Goal: Task Accomplishment & Management: Complete application form

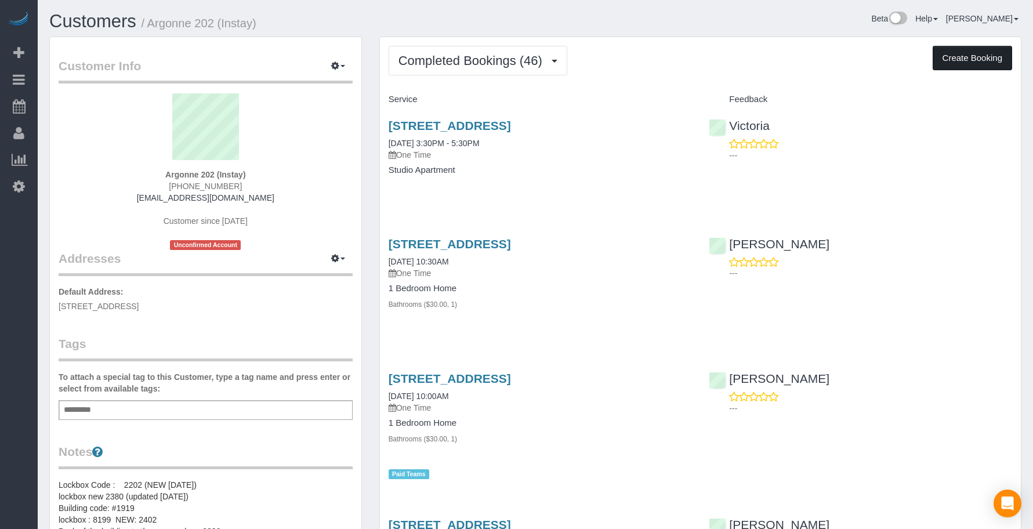
click at [946, 54] on button "Create Booking" at bounding box center [972, 58] width 79 height 24
select select "IA"
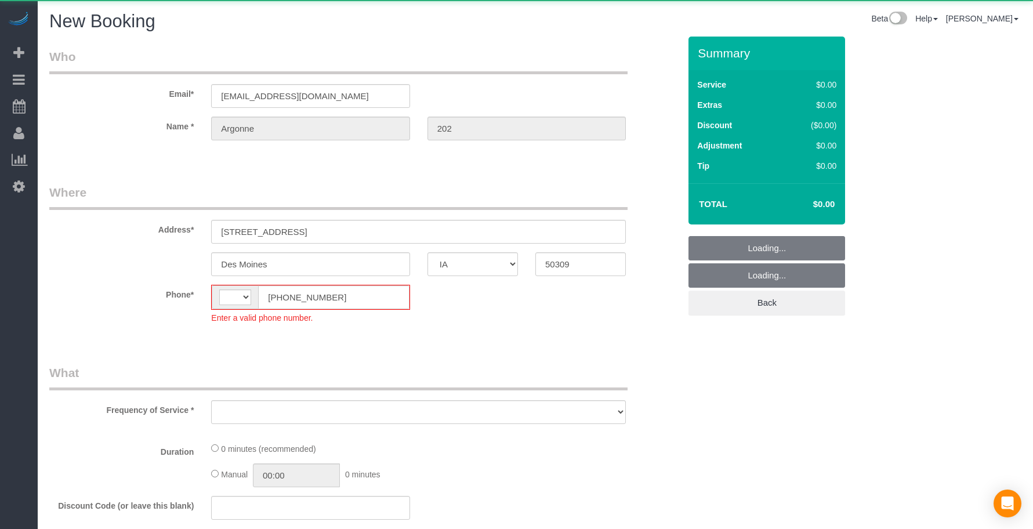
select select "string:[GEOGRAPHIC_DATA]"
select select "object:2172"
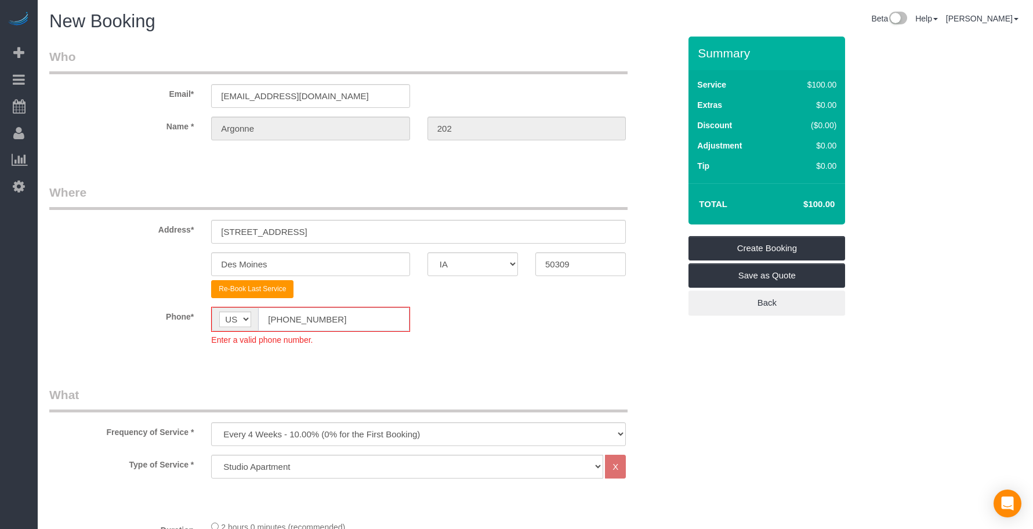
click at [339, 320] on input "[PHONE_NUMBER]" at bounding box center [333, 320] width 151 height 24
click at [340, 320] on input "[PHONE_NUMBER]" at bounding box center [333, 320] width 151 height 24
click at [341, 320] on input "[PHONE_NUMBER]" at bounding box center [333, 320] width 151 height 24
paste input "15) 305-3231"
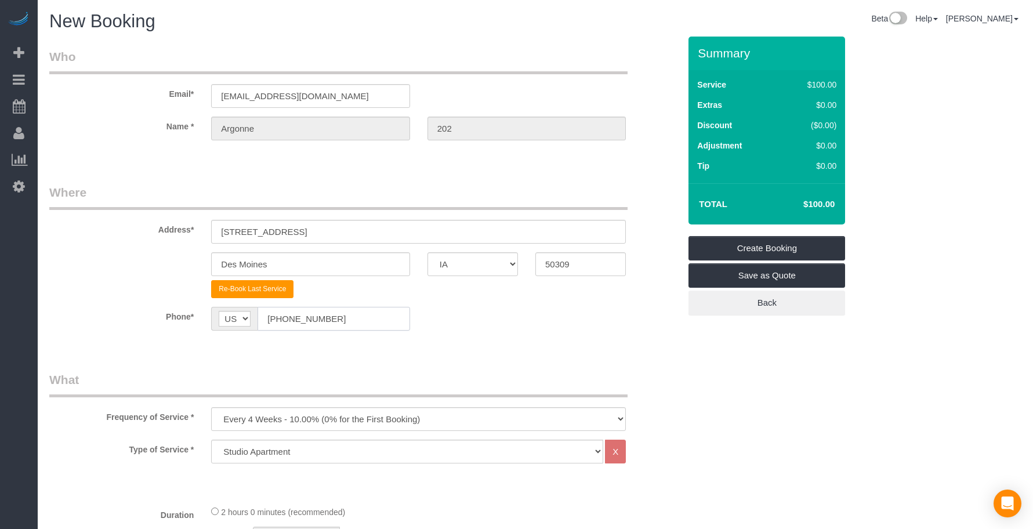
type input "[PHONE_NUMBER]"
click at [295, 428] on select "Every 6 Weeks (0% for the First Booking) One Time Every 8 Weeks (0% for the Fir…" at bounding box center [418, 419] width 415 height 24
select select "object:2174"
click at [211, 407] on select "Every 6 Weeks (0% for the First Booking) One Time Every 8 Weeks (0% for the Fir…" at bounding box center [418, 419] width 415 height 24
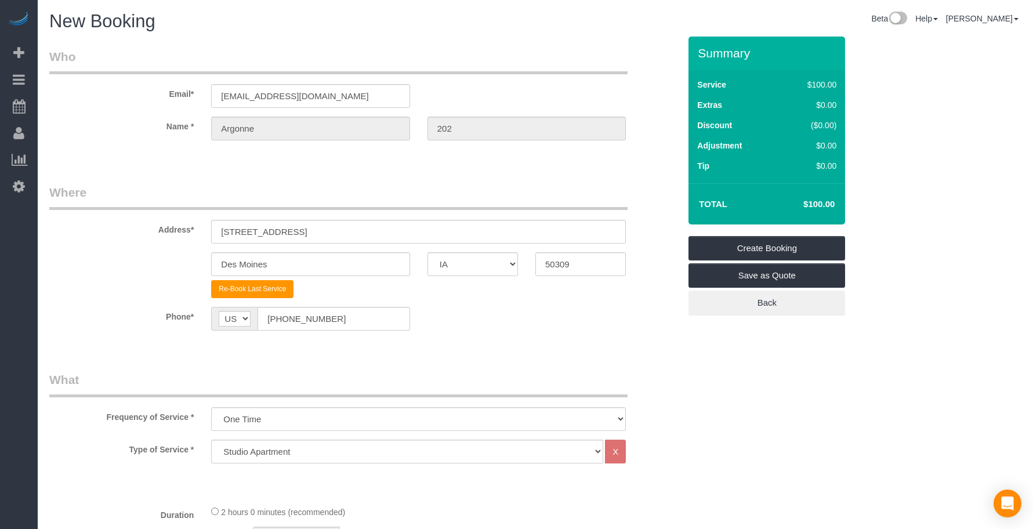
drag, startPoint x: 355, startPoint y: 352, endPoint x: 355, endPoint y: 386, distance: 34.8
drag, startPoint x: 285, startPoint y: 452, endPoint x: 285, endPoint y: 445, distance: 7.0
click at [285, 452] on select "Studio Apartment 1 Bedroom Home 2 Bedroom Home 3 Bedroom Home 4 Bedroom Home 5 …" at bounding box center [407, 452] width 392 height 24
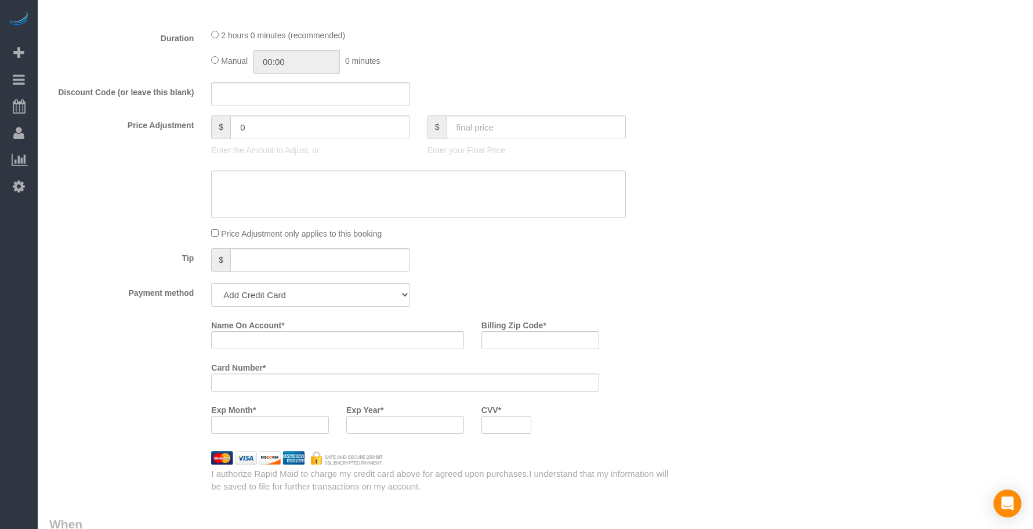
scroll to position [580, 0]
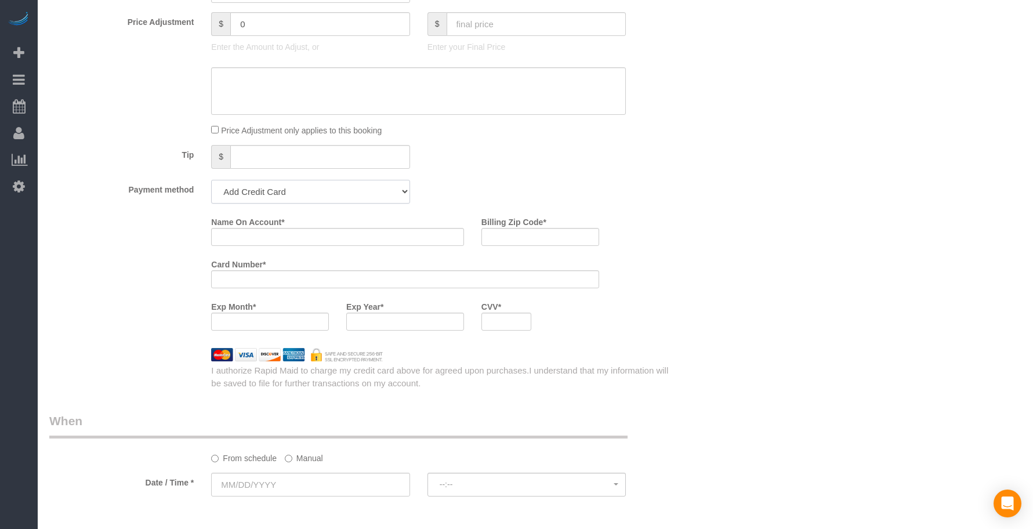
drag, startPoint x: 301, startPoint y: 193, endPoint x: 304, endPoint y: 200, distance: 7.5
click at [302, 193] on select "Add Credit Card Cash Check Paypal" at bounding box center [310, 192] width 198 height 24
select select "string:check"
click at [211, 180] on select "Add Credit Card Cash Check Paypal" at bounding box center [310, 192] width 198 height 24
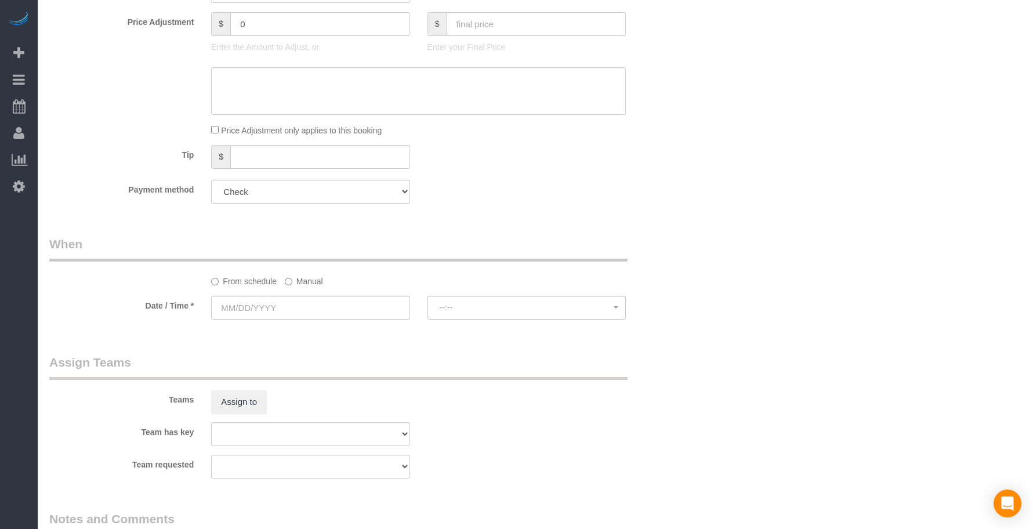
click at [422, 212] on fieldset "What Frequency of Service * Every 6 Weeks (0% for the First Booking) One Time E…" at bounding box center [364, 1] width 631 height 421
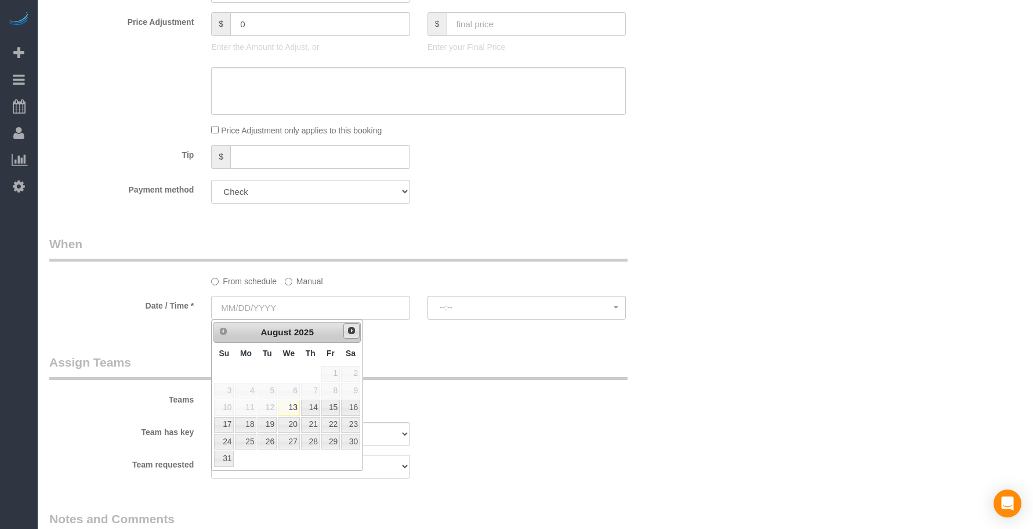
click at [352, 326] on span "Next" at bounding box center [351, 330] width 9 height 9
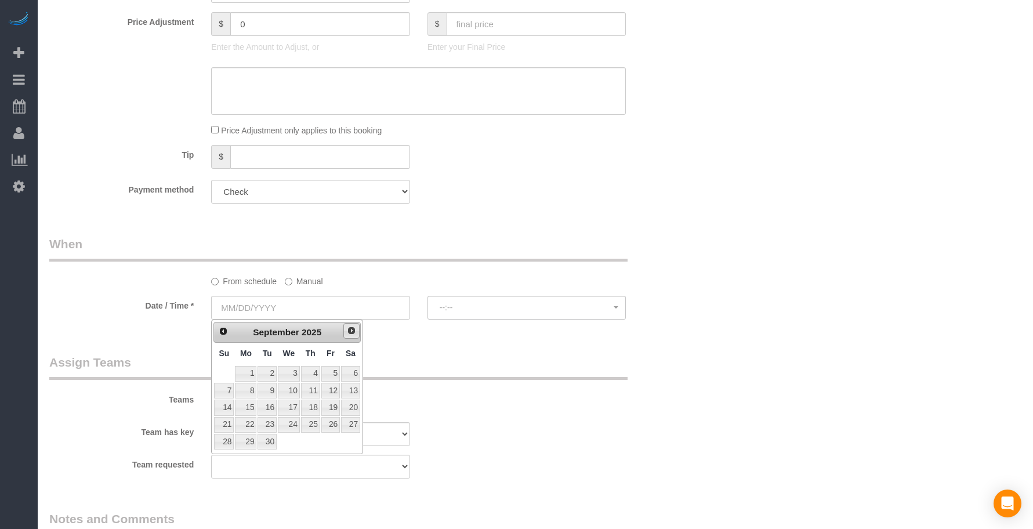
click at [353, 326] on span "Next" at bounding box center [351, 330] width 9 height 9
click at [355, 326] on span "Next" at bounding box center [351, 330] width 9 height 9
click at [250, 391] on link "3" at bounding box center [245, 391] width 21 height 16
type input "[DATE]"
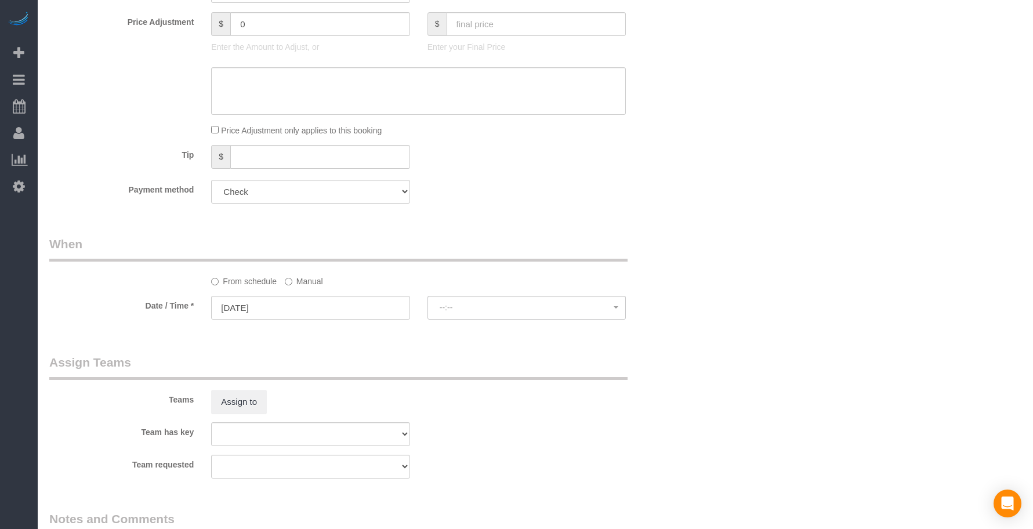
click at [437, 348] on div "Who Email* [EMAIL_ADDRESS][DOMAIN_NAME] Name * [GEOGRAPHIC_DATA] 202 Where Addr…" at bounding box center [365, 137] width 648 height 1362
click at [489, 306] on span "--:--" at bounding box center [527, 307] width 174 height 9
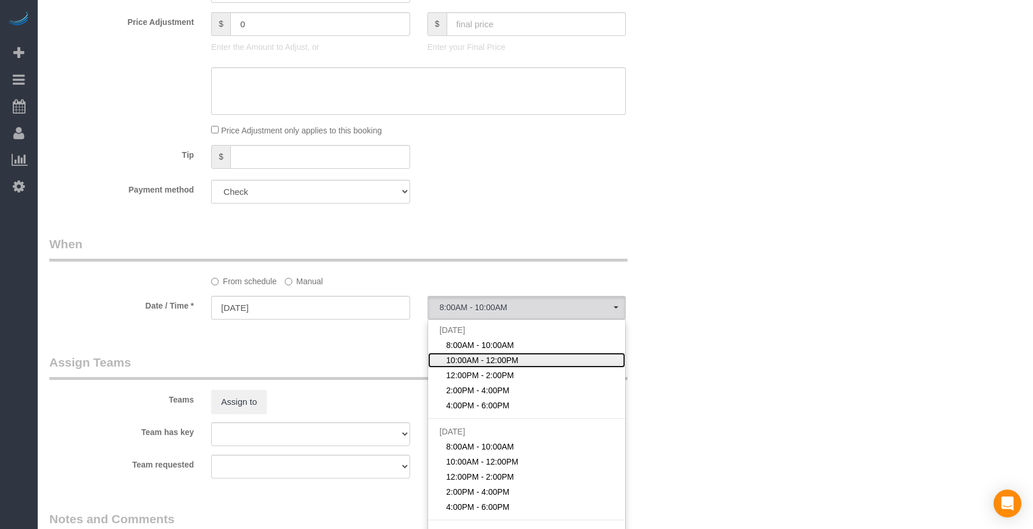
click at [468, 360] on span "10:00AM - 12:00PM" at bounding box center [482, 361] width 73 height 12
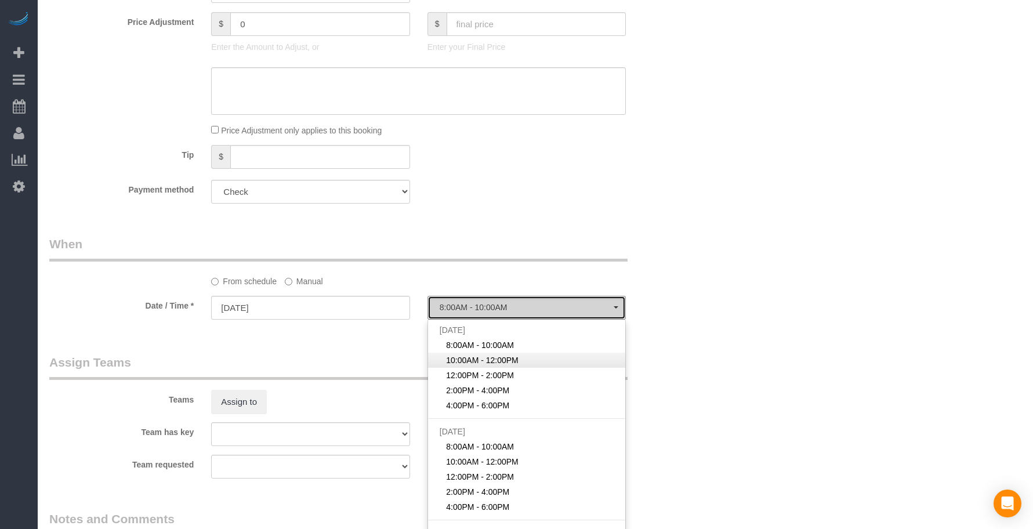
select select "spot2"
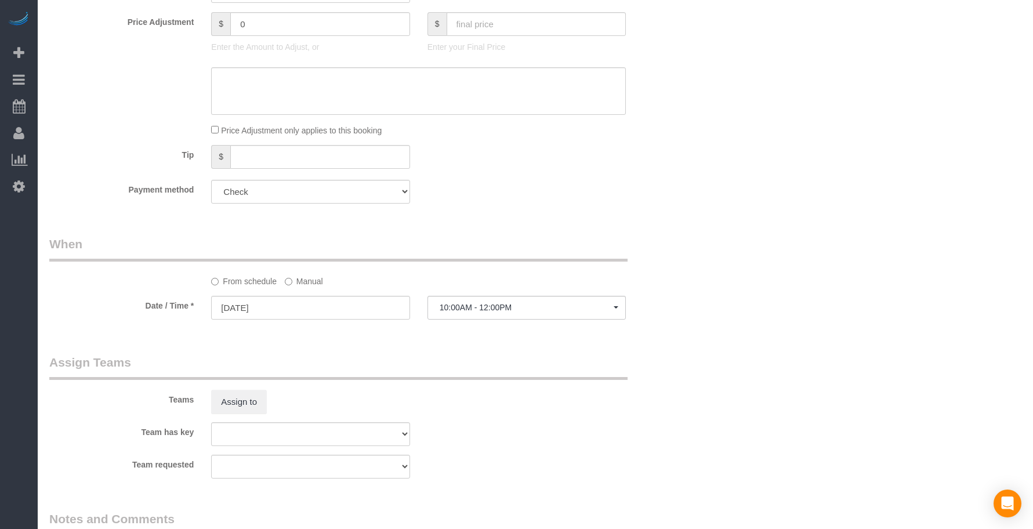
click at [585, 363] on legend "Assign Teams" at bounding box center [338, 367] width 578 height 26
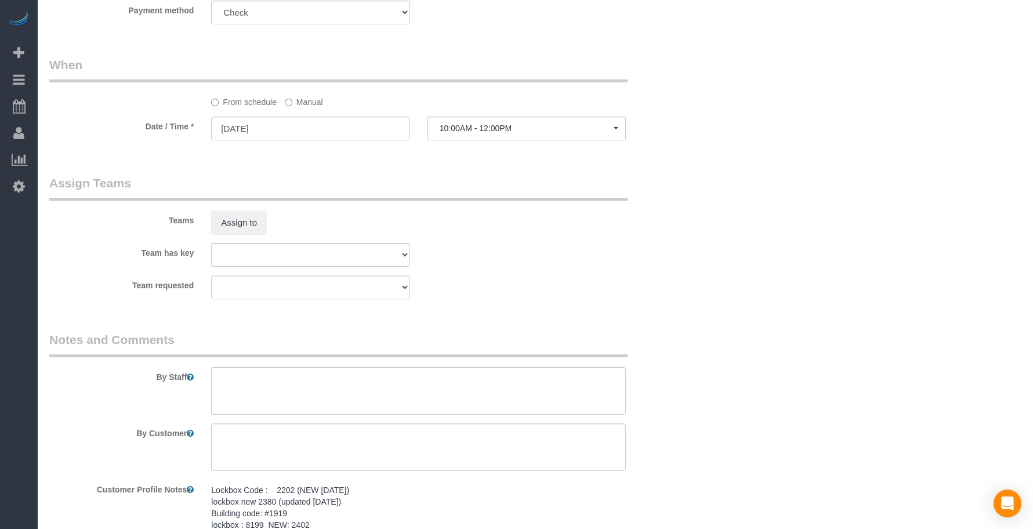
scroll to position [870, 0]
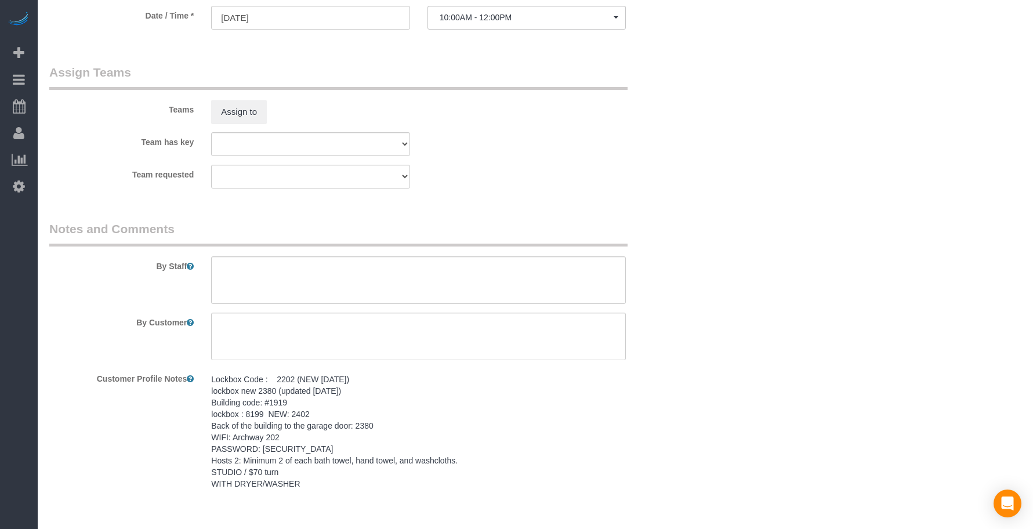
drag, startPoint x: 261, startPoint y: 454, endPoint x: 212, endPoint y: 372, distance: 96.0
click at [209, 370] on div "Lockbox Code : 2202 (NEW [DATE]) lockbox new 2380 (updated [DATE]) Building cod…" at bounding box center [418, 432] width 432 height 126
copy pre "Lockbox Code : 2202 (NEW [DATE]) lockbox new 2380 (updated [DATE]) Building cod…"
click at [309, 275] on textarea at bounding box center [418, 280] width 415 height 48
paste textarea "Lockbox Code : 2202 (NEW [DATE]) lockbox new 2380 (updated [DATE]) Building cod…"
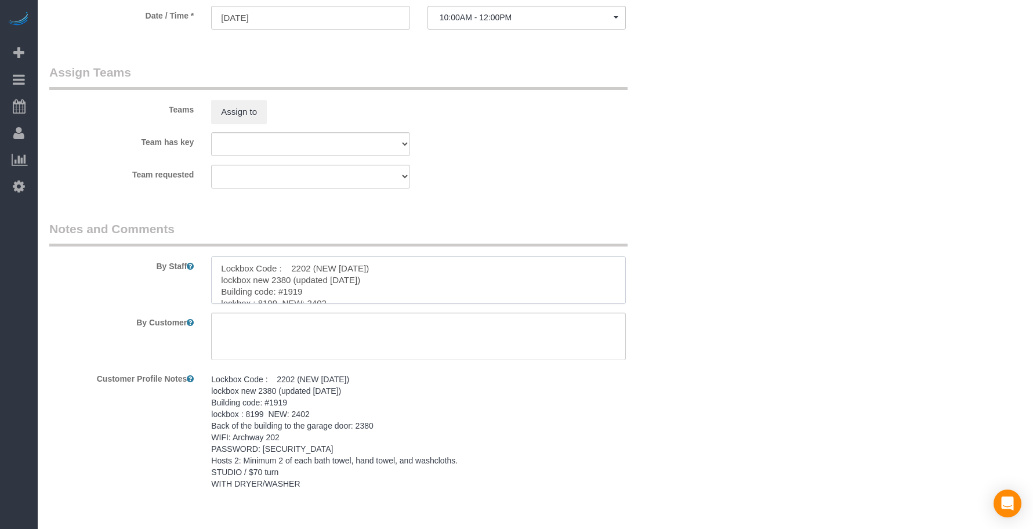
scroll to position [74, 0]
type textarea "Lockbox Code : 2202 (NEW [DATE]) lockbox new 2380 (updated [DATE]) Building cod…"
click at [338, 328] on textarea at bounding box center [418, 337] width 415 height 48
paste textarea "SAME DAY TURNOVER"
type textarea "SAME DAY TURNOVER"
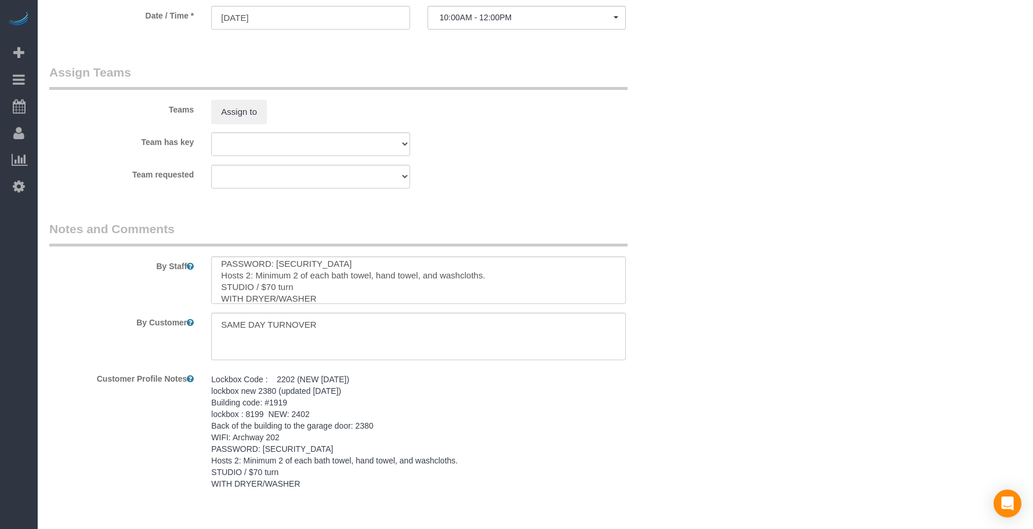
click at [404, 196] on fieldset "Assign Teams Teams Assign to Team has key Alexsa [GEOGRAPHIC_DATA] Audrianna [P…" at bounding box center [364, 131] width 631 height 134
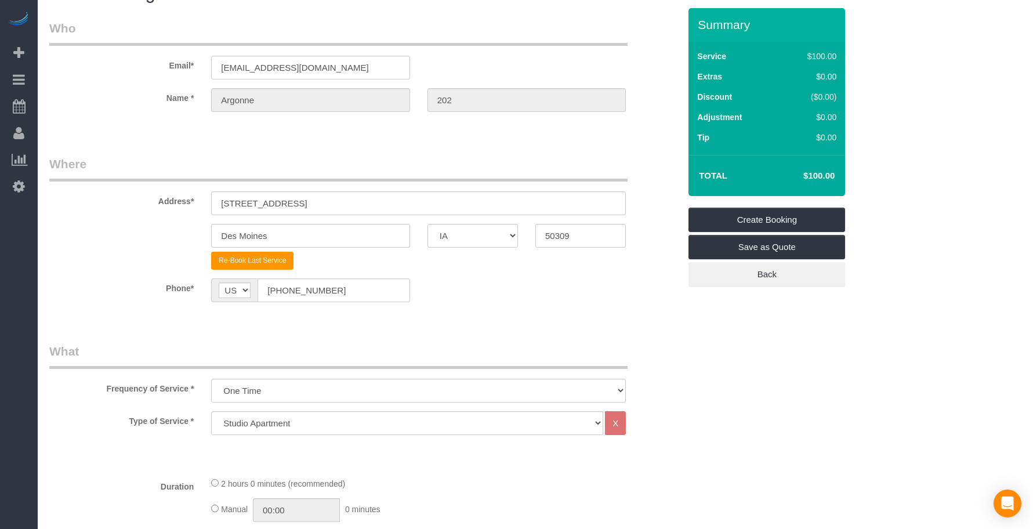
scroll to position [0, 0]
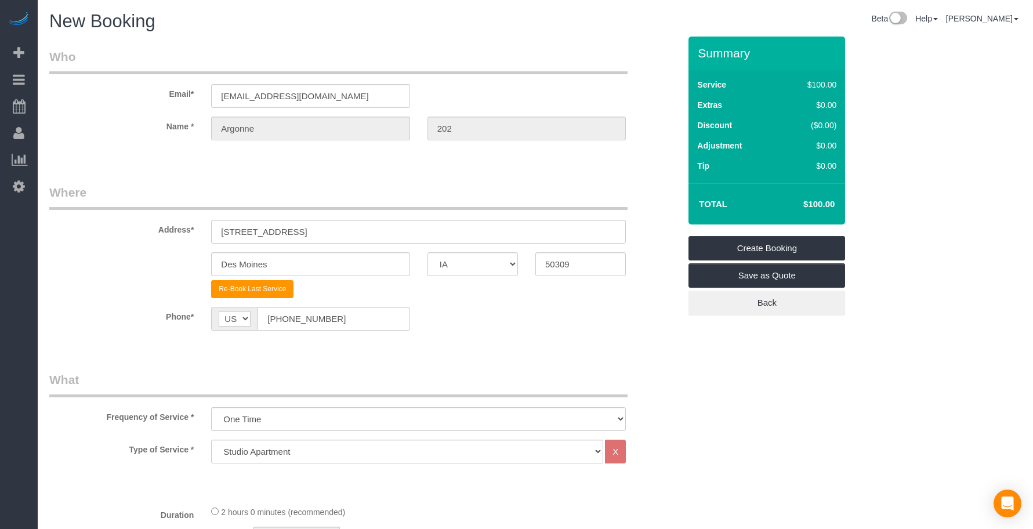
click at [683, 375] on div "Frequency of Service * Every 6 Weeks (0% for the First Booking) One Time Every …" at bounding box center [365, 401] width 648 height 60
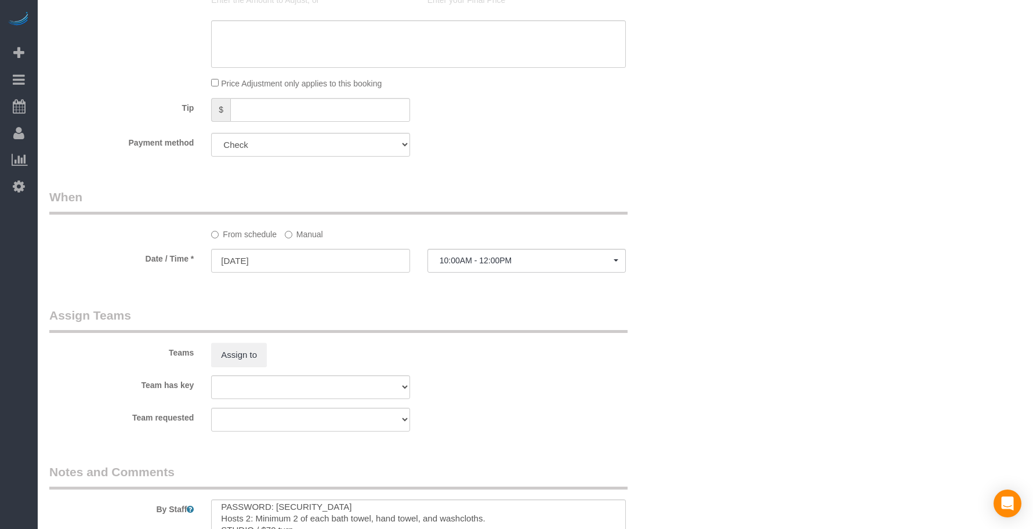
scroll to position [329, 0]
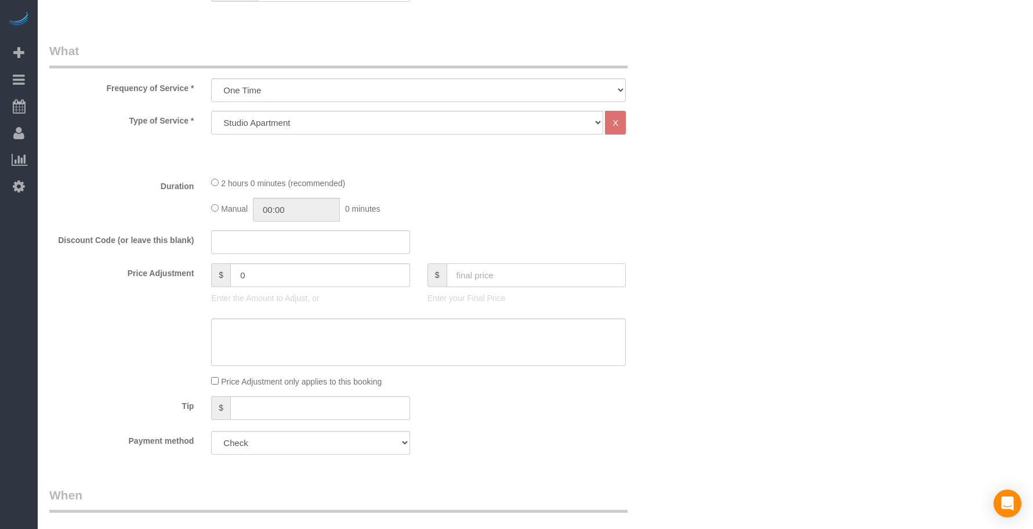
click at [531, 272] on input "text" at bounding box center [537, 275] width 180 height 24
type input "70"
click at [537, 129] on select "Studio Apartment 1 Bedroom Home 2 Bedroom Home 3 Bedroom Home 4 Bedroom Home 5 …" at bounding box center [407, 123] width 392 height 24
click at [751, 152] on div "Who Email* [EMAIL_ADDRESS][DOMAIN_NAME] Name * [GEOGRAPHIC_DATA] 202 Where Addr…" at bounding box center [535, 389] width 972 height 1362
type input "-30"
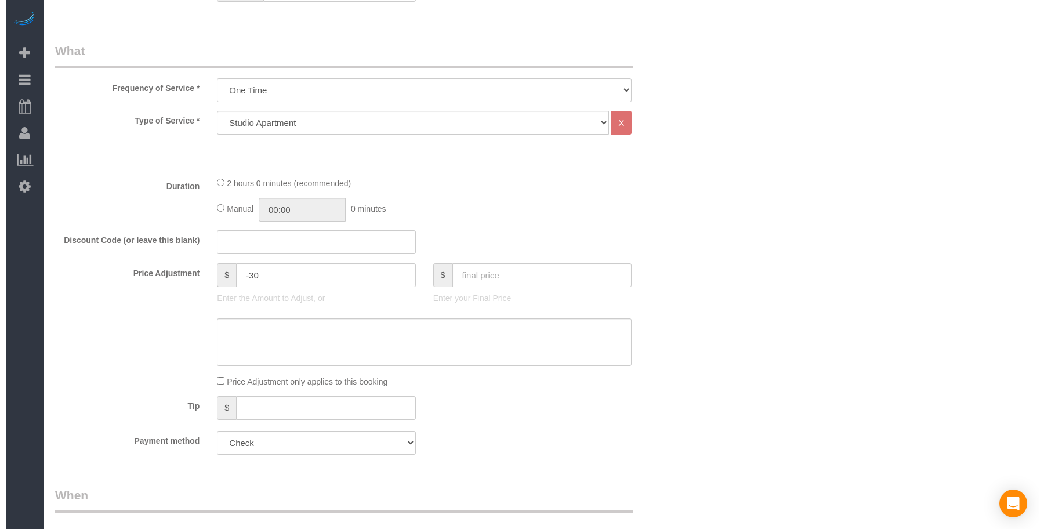
scroll to position [0, 0]
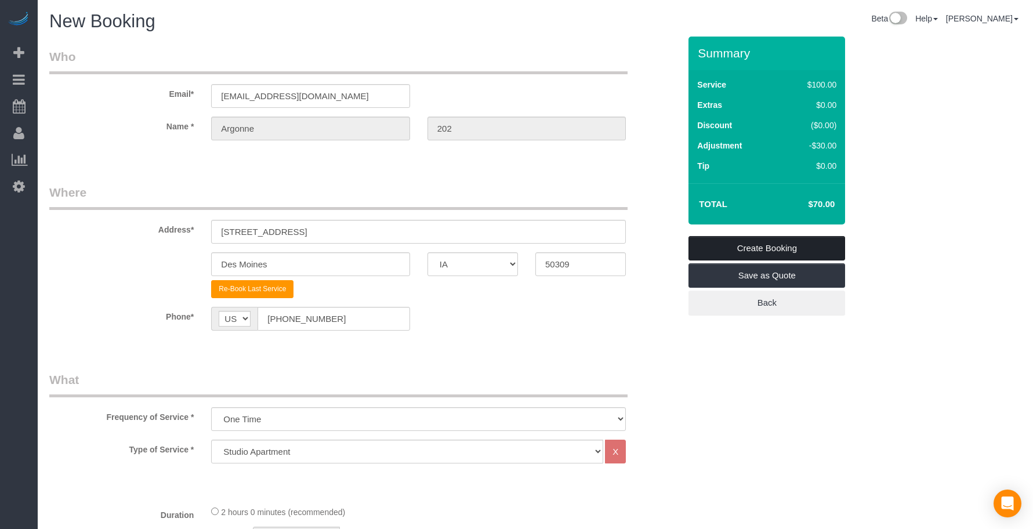
click at [753, 252] on link "Create Booking" at bounding box center [767, 248] width 157 height 24
